Goal: Task Accomplishment & Management: Complete application form

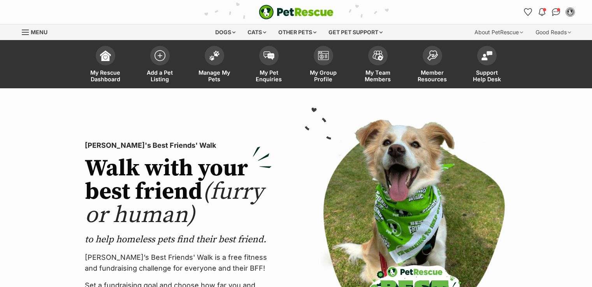
click at [213, 71] on span "Manage My Pets" at bounding box center [214, 75] width 35 height 13
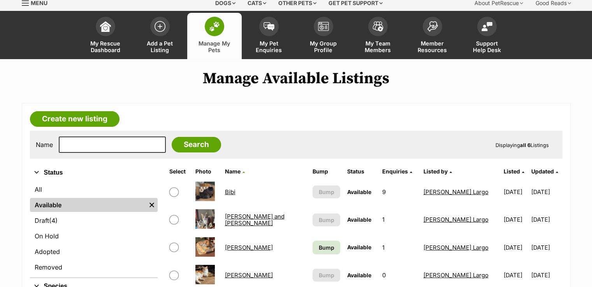
scroll to position [26, 0]
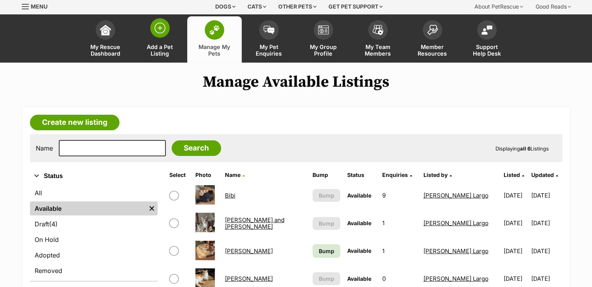
click at [162, 49] on span "Add a Pet Listing" at bounding box center [160, 50] width 35 height 13
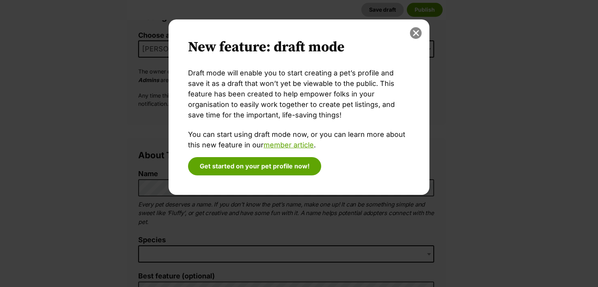
click at [414, 30] on button "close" at bounding box center [416, 33] width 12 height 12
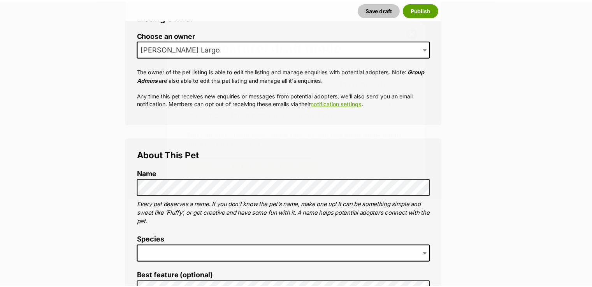
scroll to position [156, 0]
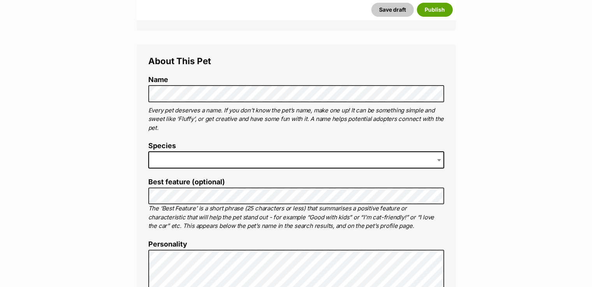
click at [172, 178] on label "Best feature (optional)" at bounding box center [296, 182] width 296 height 8
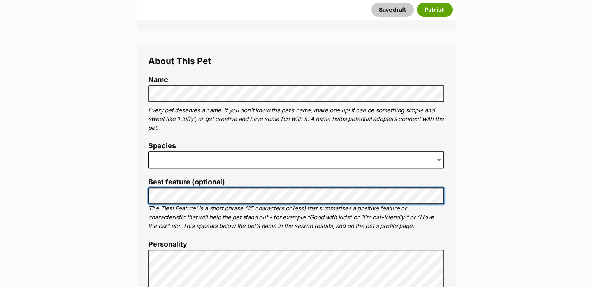
scroll to position [259, 0]
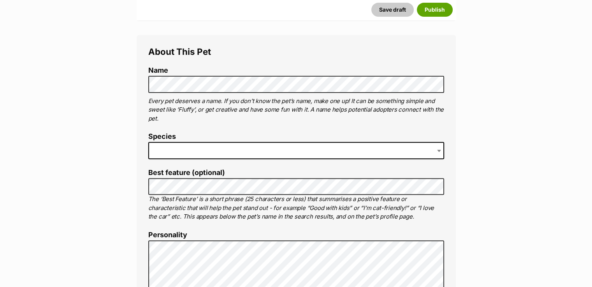
click at [173, 148] on span at bounding box center [296, 150] width 296 height 17
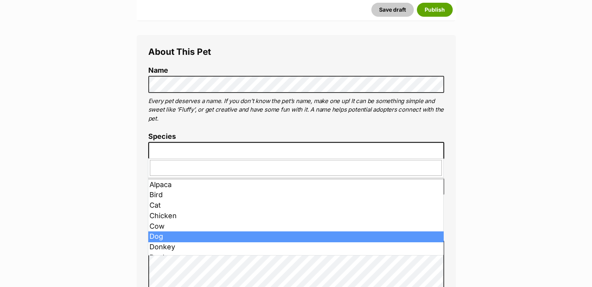
drag, startPoint x: 168, startPoint y: 236, endPoint x: 168, endPoint y: 231, distance: 5.1
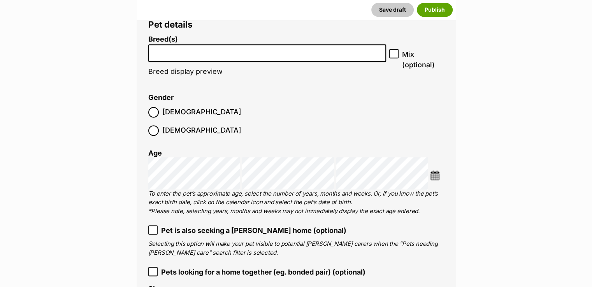
scroll to position [938, 0]
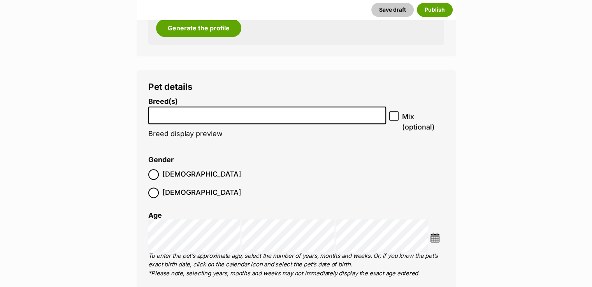
click at [172, 120] on li at bounding box center [267, 116] width 233 height 16
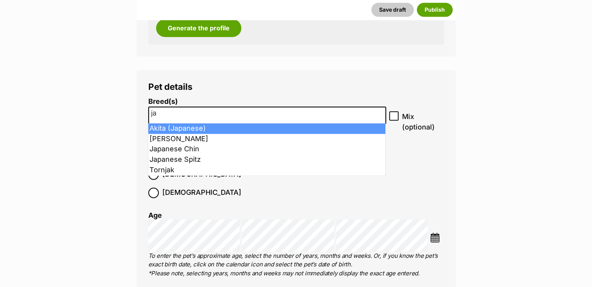
type input "j"
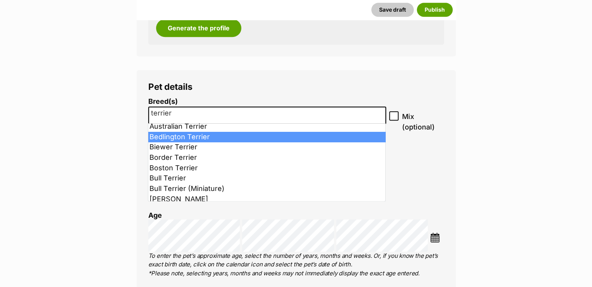
scroll to position [52, 0]
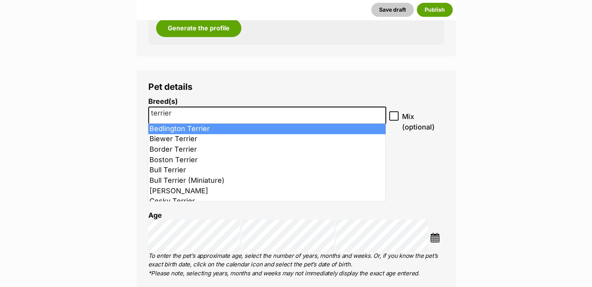
drag, startPoint x: 181, startPoint y: 114, endPoint x: 146, endPoint y: 109, distance: 35.4
click at [146, 109] on div "Pet details Breed(s) Affenpinscher Afghan Hound Airedale Terrier Akita Akita (J…" at bounding box center [296, 233] width 319 height 327
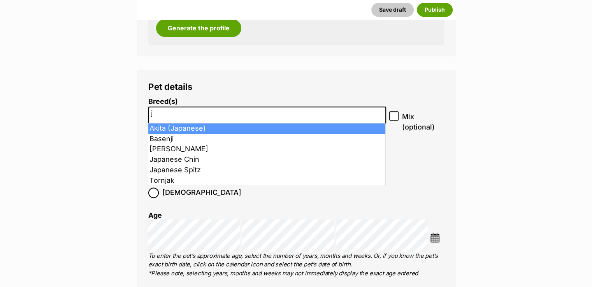
scroll to position [0, 0]
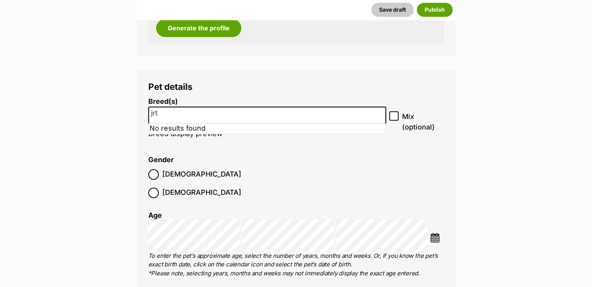
drag, startPoint x: 165, startPoint y: 112, endPoint x: 143, endPoint y: 109, distance: 22.0
click at [143, 109] on div "Pet details Breed(s) Affenpinscher Afghan Hound Airedale Terrier Akita Akita (J…" at bounding box center [296, 233] width 319 height 327
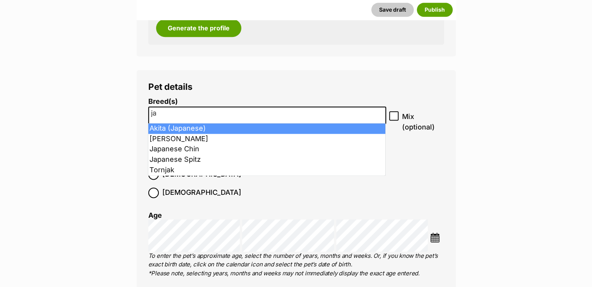
type input "jac"
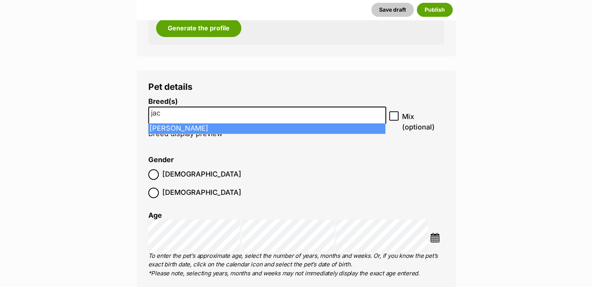
click at [177, 109] on input "jac" at bounding box center [267, 113] width 233 height 8
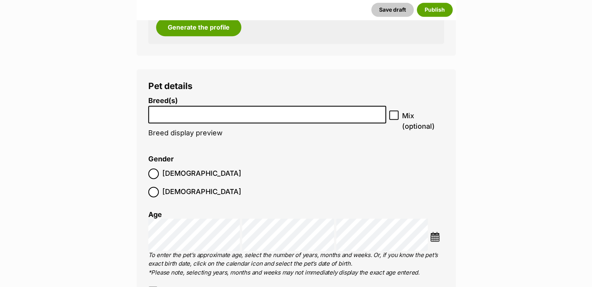
scroll to position [938, 0]
click at [175, 110] on input "search" at bounding box center [267, 113] width 233 height 8
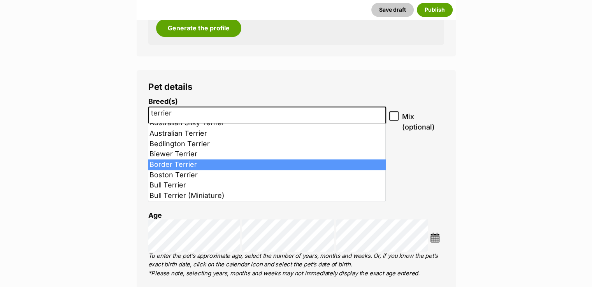
scroll to position [0, 0]
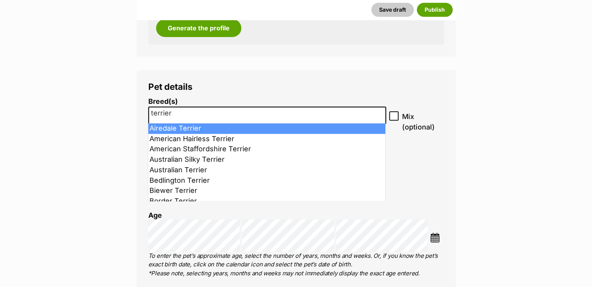
type input "terrier"
click at [194, 108] on li "terrier" at bounding box center [267, 116] width 233 height 16
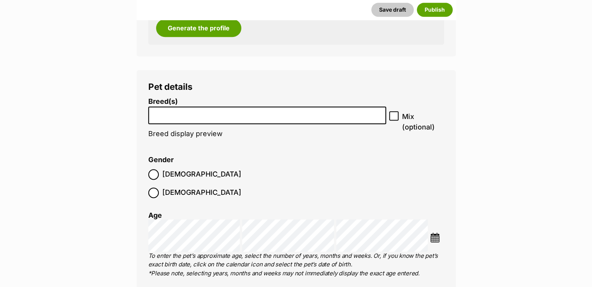
click at [179, 110] on input "search" at bounding box center [267, 113] width 233 height 8
type input "cross"
click at [182, 116] on input "cross" at bounding box center [267, 113] width 233 height 8
click at [171, 113] on input "search" at bounding box center [267, 113] width 233 height 8
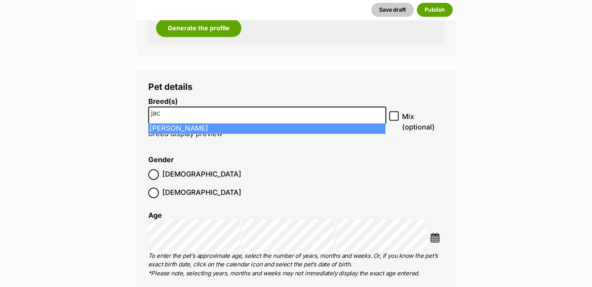
type input "jac"
drag, startPoint x: 189, startPoint y: 128, endPoint x: 201, endPoint y: 129, distance: 11.7
select select "118"
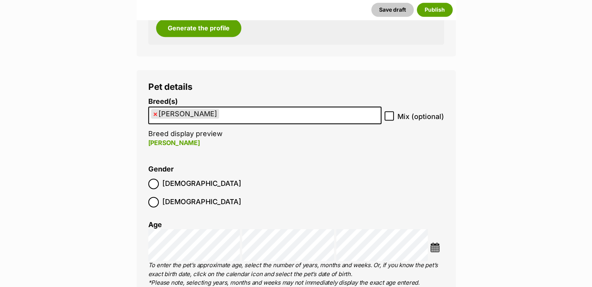
click at [390, 117] on icon at bounding box center [389, 116] width 5 height 4
click at [390, 117] on input "Mix (optional)" at bounding box center [389, 115] width 9 height 9
checkbox input "true"
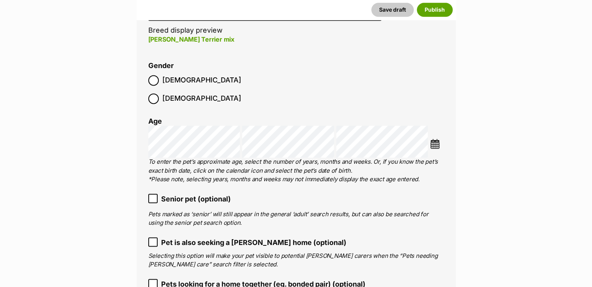
scroll to position [1042, 0]
click at [173, 194] on span "Senior pet (optional)" at bounding box center [196, 199] width 70 height 11
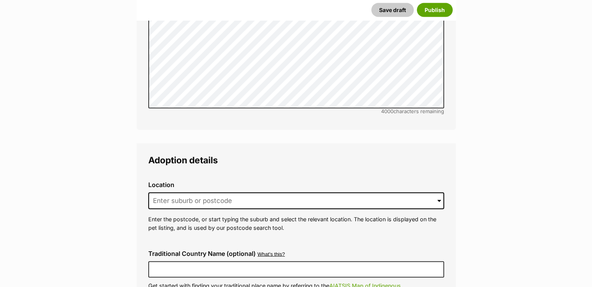
scroll to position [1769, 0]
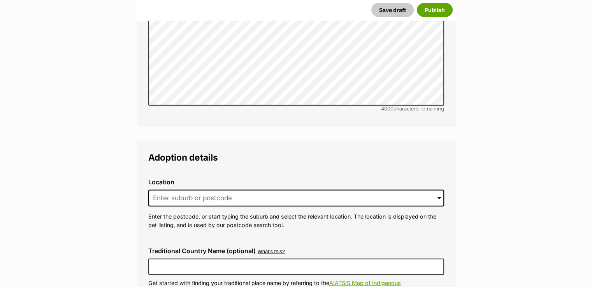
click at [265, 190] on div "Location 0 options available. Arrow down to browse or start typing to filter. E…" at bounding box center [296, 204] width 308 height 63
click at [257, 190] on input at bounding box center [296, 198] width 296 height 17
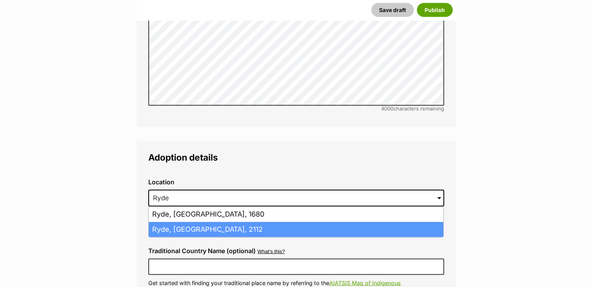
click at [240, 222] on li "Ryde, New South Wales, 2112" at bounding box center [296, 229] width 295 height 15
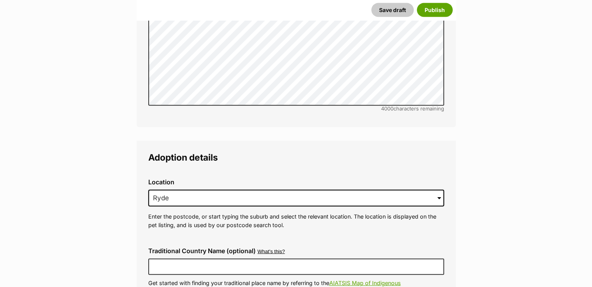
type input "Ryde, New South Wales, 2112"
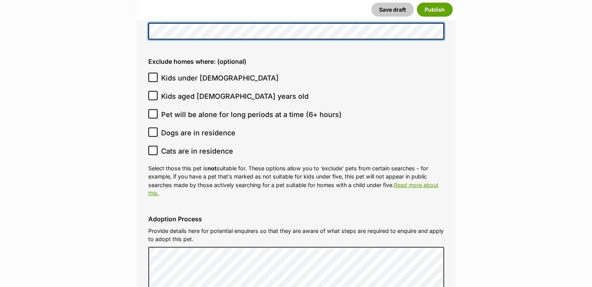
scroll to position [2133, 0]
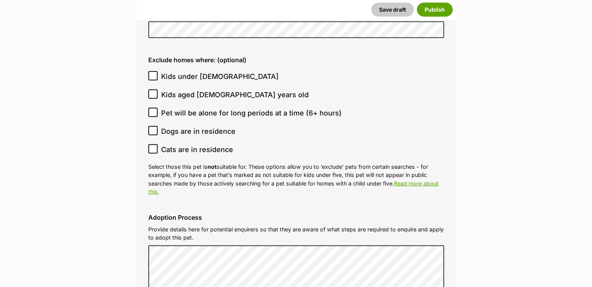
click at [153, 74] on icon at bounding box center [153, 76] width 5 height 4
click at [153, 71] on input "Kids under 5 years old" at bounding box center [152, 75] width 9 height 9
checkbox input "true"
click at [153, 92] on icon at bounding box center [152, 94] width 5 height 5
click at [153, 90] on input "Kids aged 6-12 years old" at bounding box center [152, 94] width 9 height 9
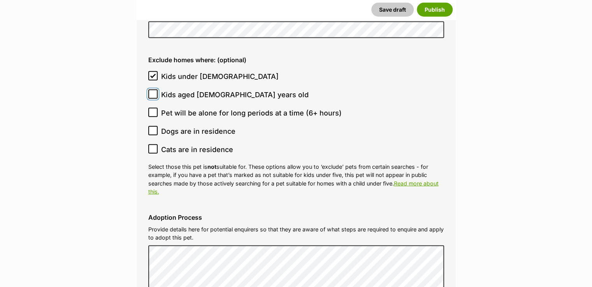
checkbox input "true"
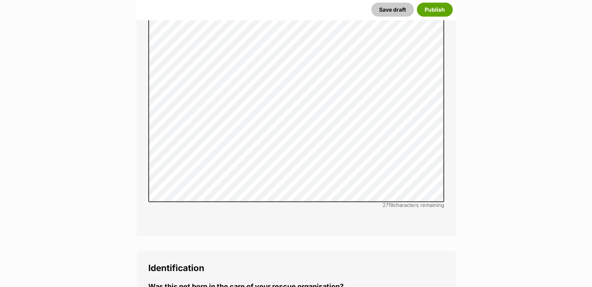
scroll to position [2444, 0]
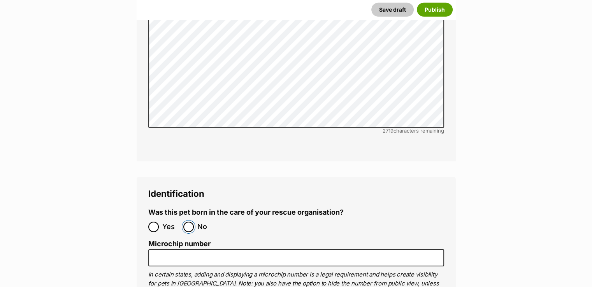
drag, startPoint x: 189, startPoint y: 198, endPoint x: 209, endPoint y: 201, distance: 19.7
click at [190, 222] on input "No" at bounding box center [188, 227] width 11 height 11
radio input "true"
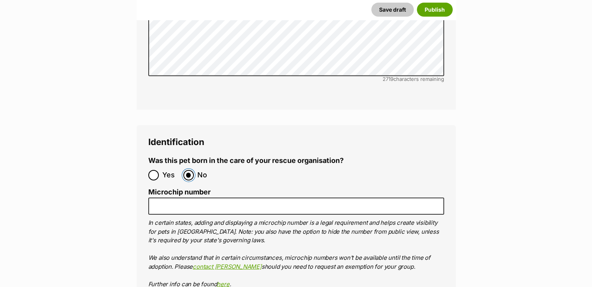
scroll to position [2496, 0]
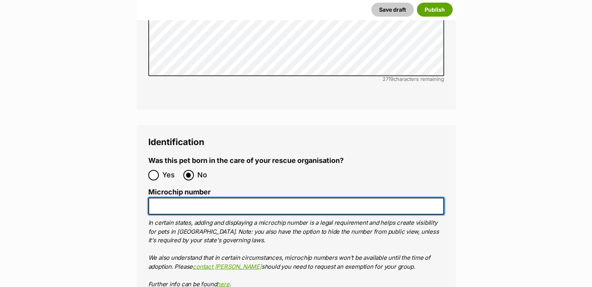
click at [195, 198] on input "Microchip number" at bounding box center [296, 207] width 296 height 18
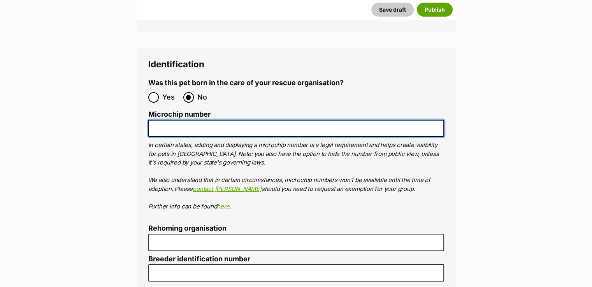
scroll to position [2522, 0]
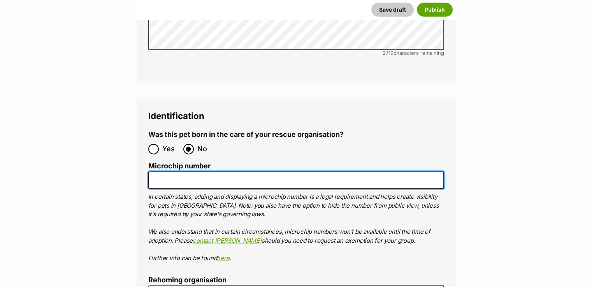
click at [189, 172] on input "Microchip number" at bounding box center [296, 181] width 296 height 18
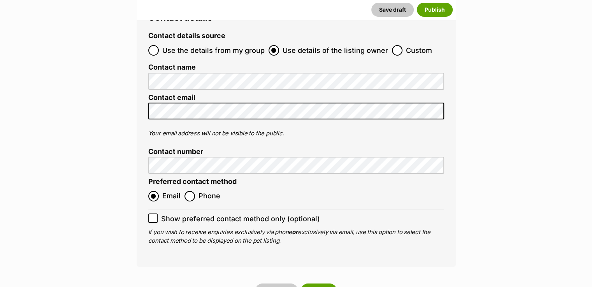
scroll to position [3038, 0]
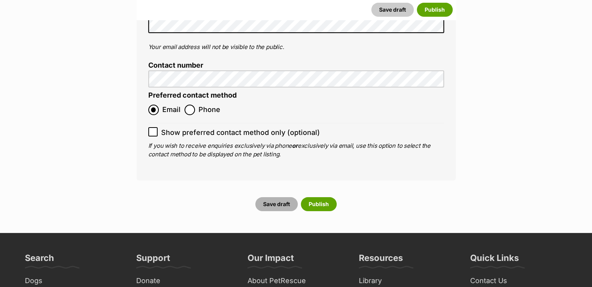
type input "900012001104360"
drag, startPoint x: 281, startPoint y: 173, endPoint x: 297, endPoint y: 178, distance: 16.5
click at [282, 197] on button "Save draft" at bounding box center [277, 204] width 42 height 14
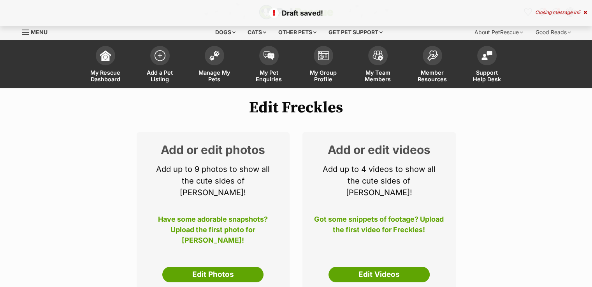
click at [237, 267] on link "Edit Photos" at bounding box center [212, 275] width 101 height 16
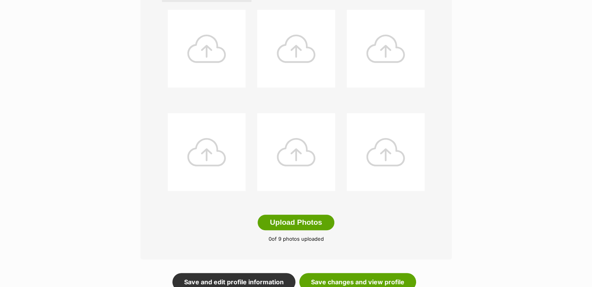
scroll to position [312, 0]
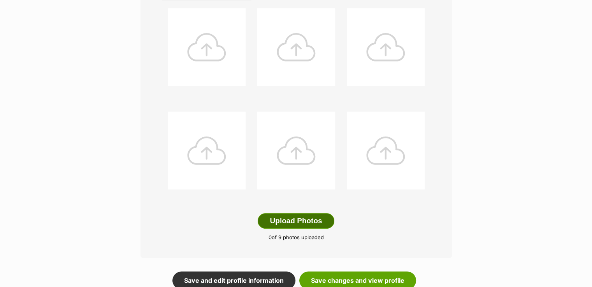
click at [294, 220] on button "Upload Photos" at bounding box center [296, 221] width 76 height 16
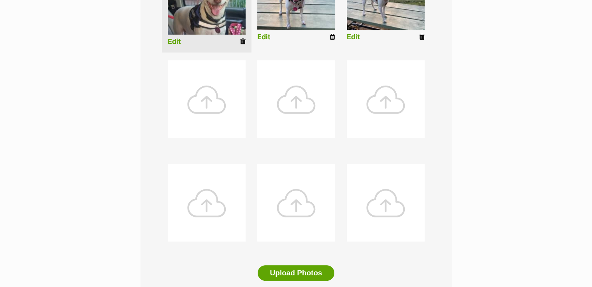
scroll to position [337, 0]
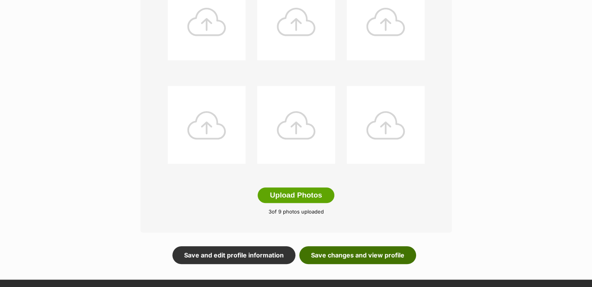
click at [358, 252] on link "Save changes and view profile" at bounding box center [358, 256] width 117 height 18
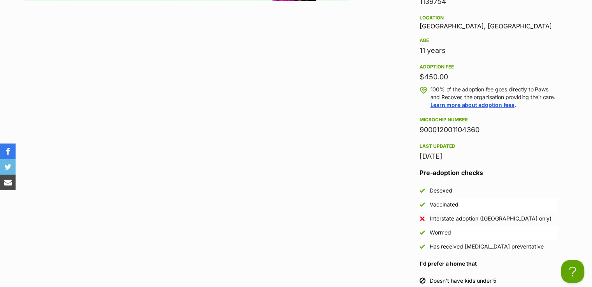
scroll to position [753, 0]
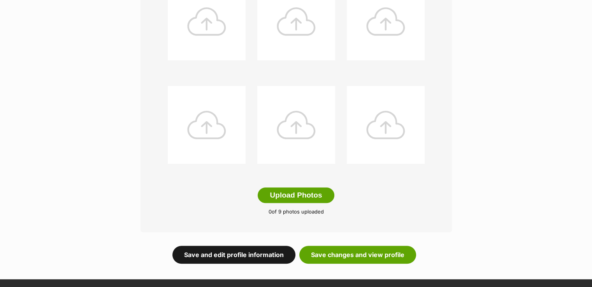
click at [266, 252] on link "Save and edit profile information" at bounding box center [234, 255] width 123 height 18
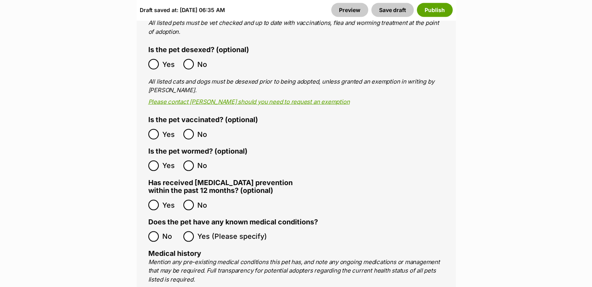
scroll to position [1636, 0]
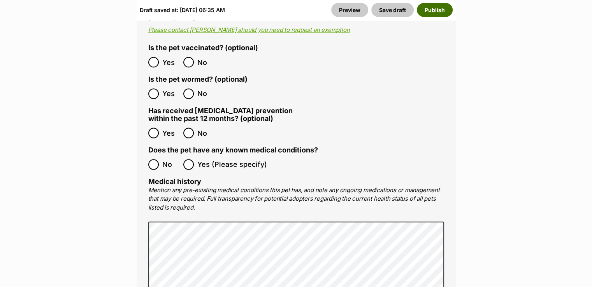
click at [435, 14] on button "Publish" at bounding box center [435, 10] width 36 height 14
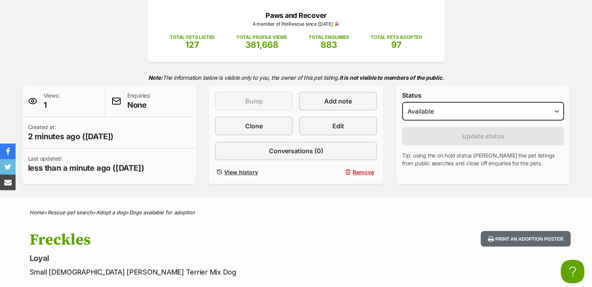
scroll to position [104, 0]
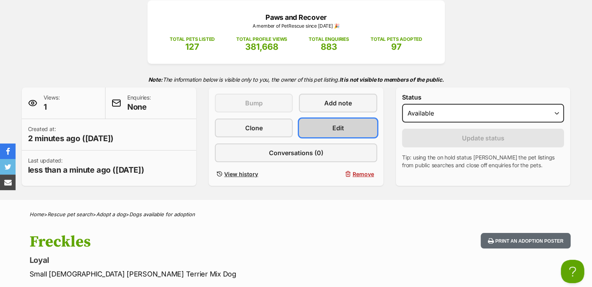
click at [333, 120] on link "Edit" at bounding box center [338, 128] width 78 height 19
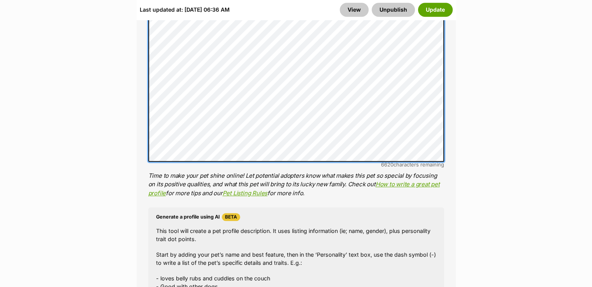
scroll to position [727, 0]
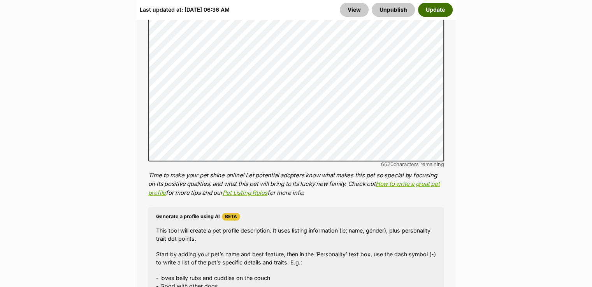
click at [432, 10] on button "Update" at bounding box center [435, 10] width 35 height 14
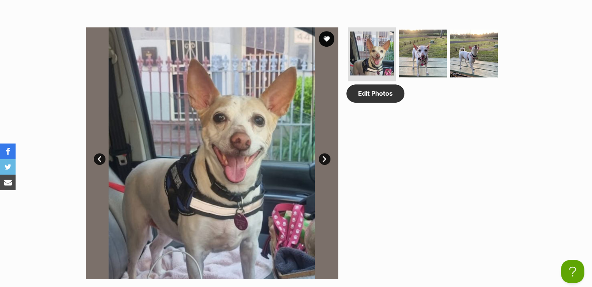
scroll to position [390, 0]
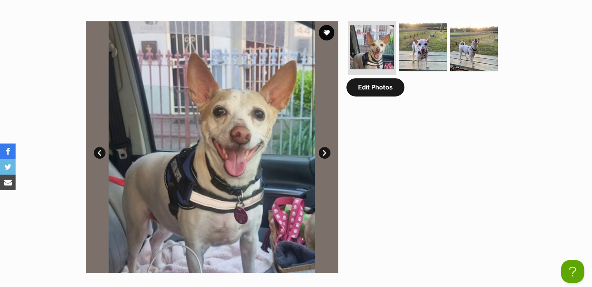
click at [368, 93] on link "Edit Photos" at bounding box center [376, 87] width 58 height 18
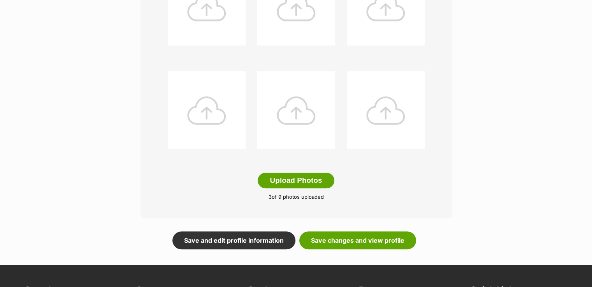
scroll to position [363, 0]
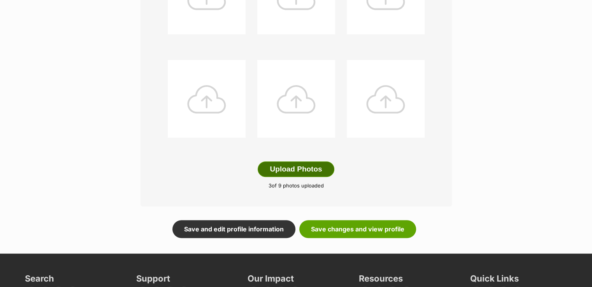
click at [301, 165] on button "Upload Photos" at bounding box center [296, 170] width 76 height 16
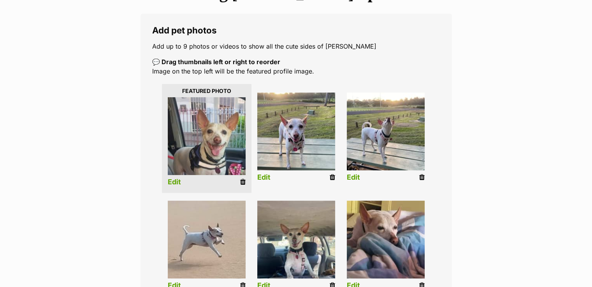
scroll to position [130, 0]
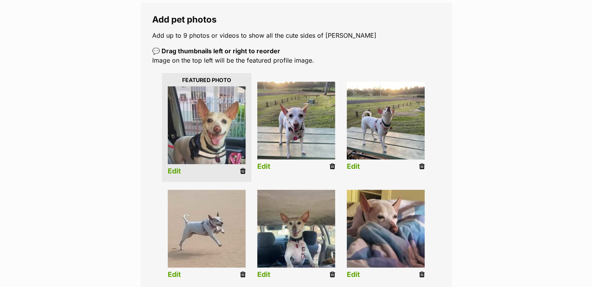
click at [333, 166] on icon at bounding box center [332, 166] width 5 height 7
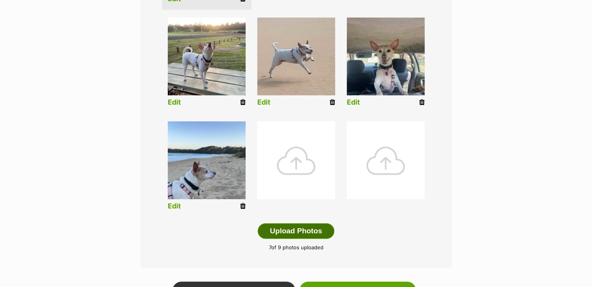
scroll to position [312, 0]
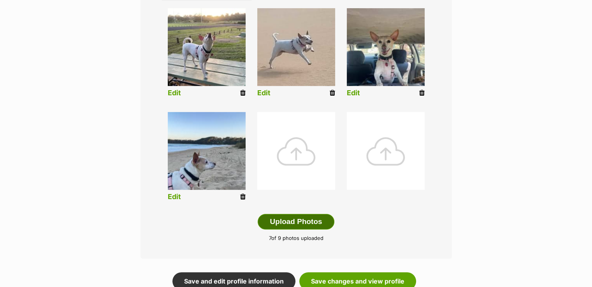
click at [303, 220] on button "Upload Photos" at bounding box center [296, 222] width 76 height 16
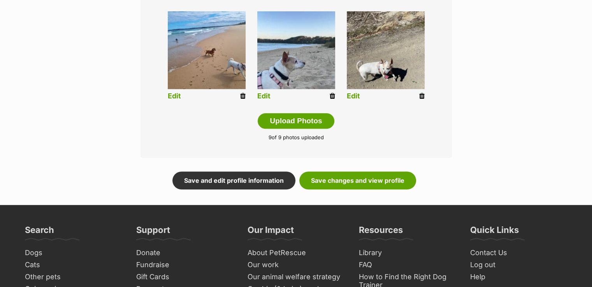
scroll to position [415, 0]
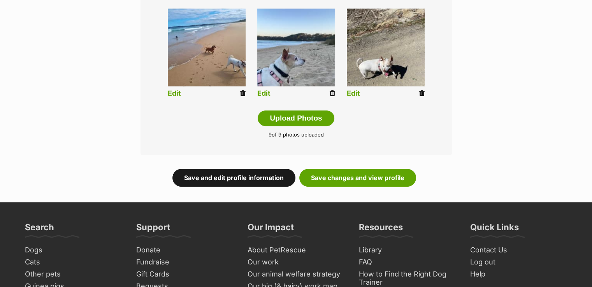
click at [252, 176] on link "Save and edit profile information" at bounding box center [234, 178] width 123 height 18
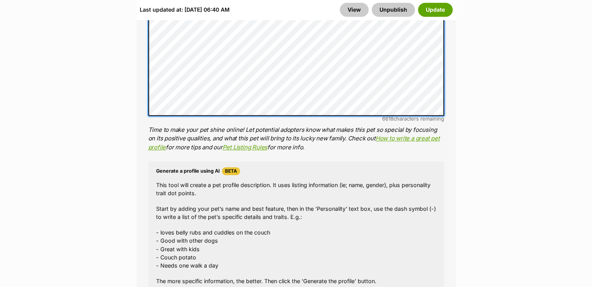
scroll to position [805, 0]
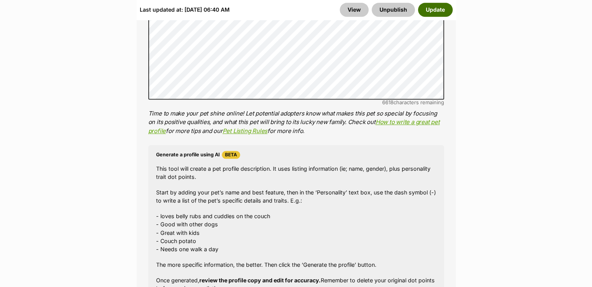
click at [436, 5] on button "Update" at bounding box center [435, 10] width 35 height 14
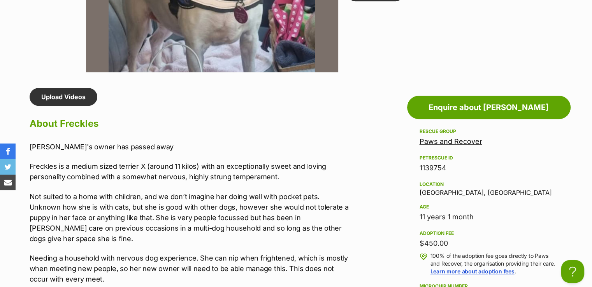
scroll to position [649, 0]
